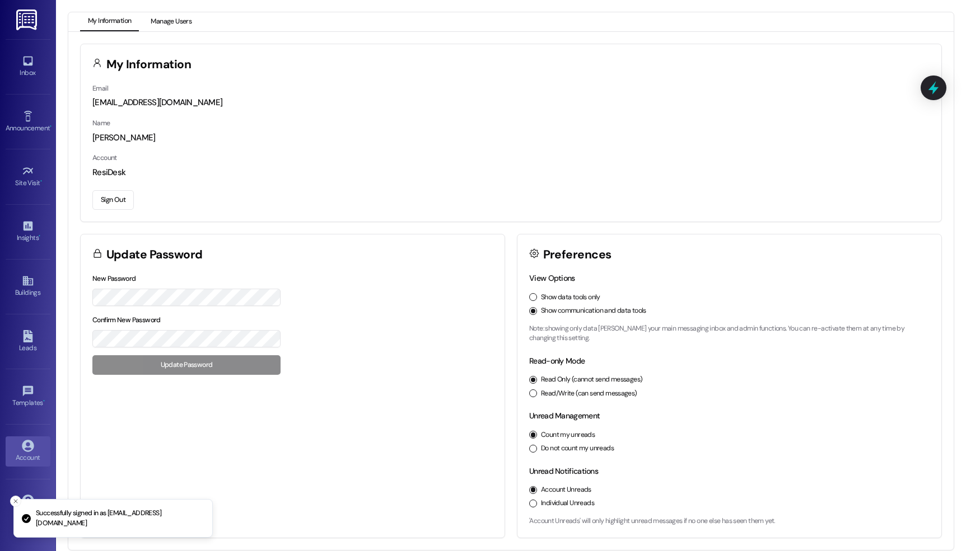
click at [162, 25] on button "Manage Users" at bounding box center [171, 21] width 57 height 19
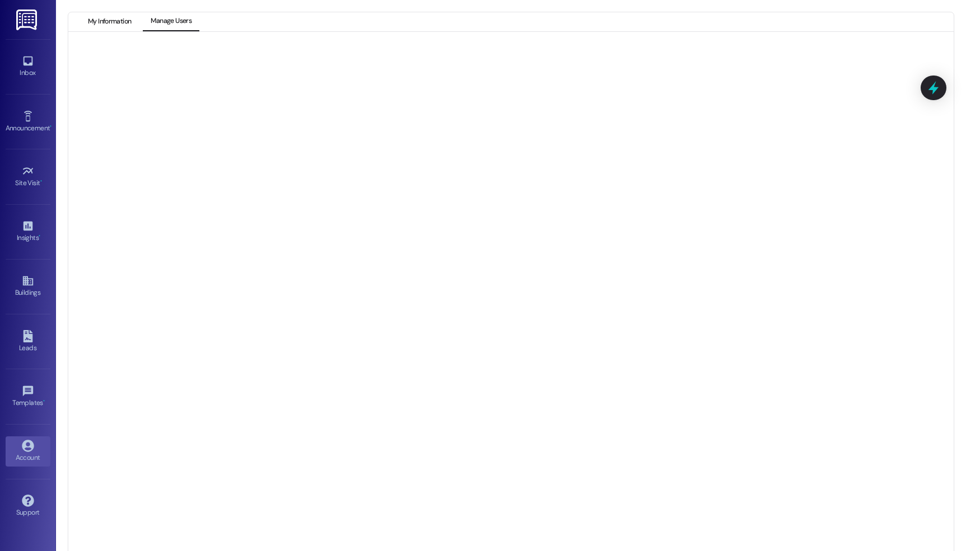
click at [96, 20] on button "My Information" at bounding box center [109, 21] width 59 height 19
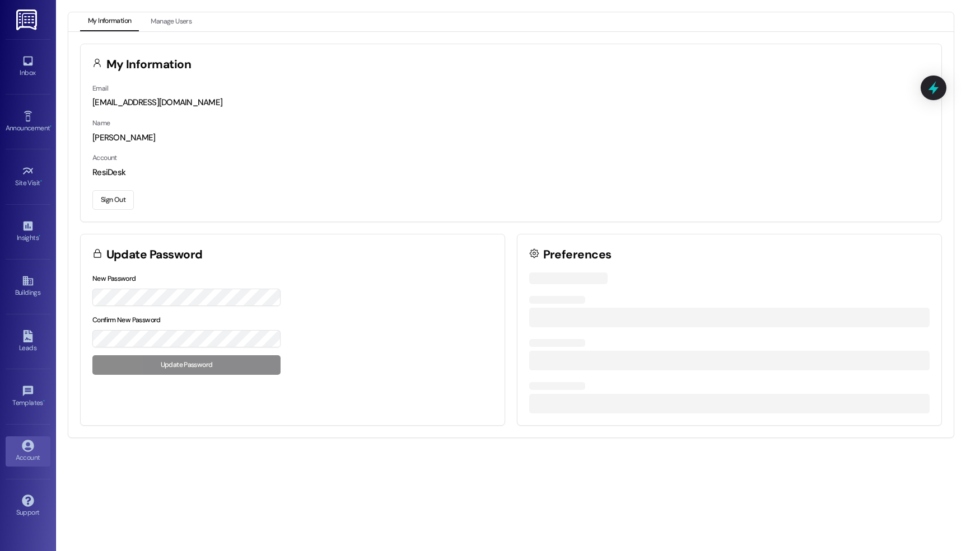
click at [123, 203] on button "Sign Out" at bounding box center [112, 200] width 41 height 20
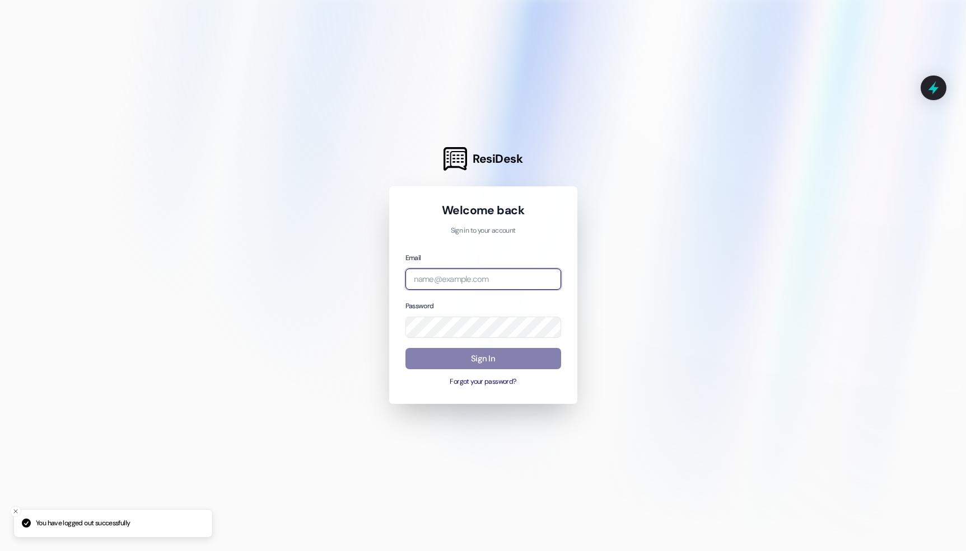
click at [455, 286] on input "email" at bounding box center [483, 280] width 156 height 22
type input "29th"
click at [453, 277] on input "29th" at bounding box center [483, 280] width 156 height 22
type input "[EMAIL_ADDRESS][DOMAIN_NAME]"
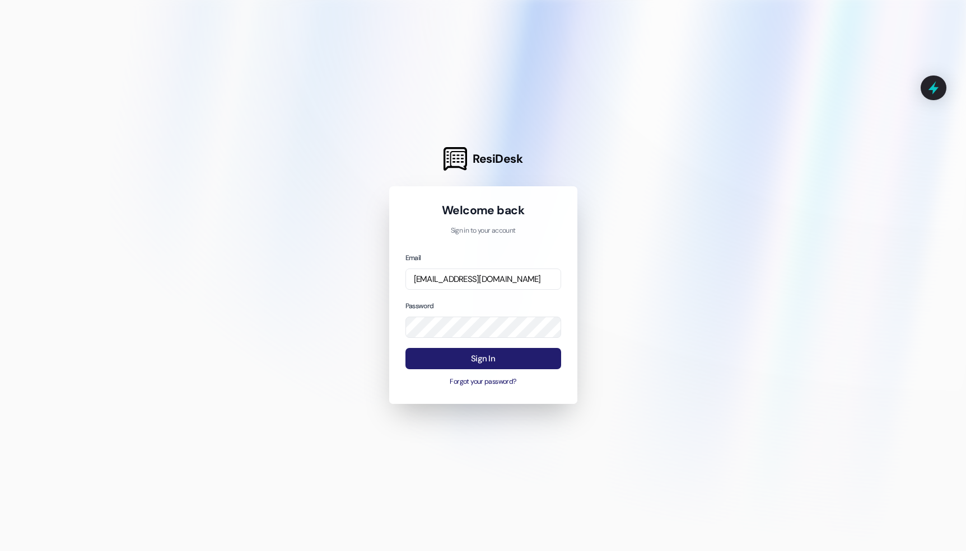
click at [472, 364] on button "Sign In" at bounding box center [483, 359] width 156 height 22
